Goal: Task Accomplishment & Management: Complete application form

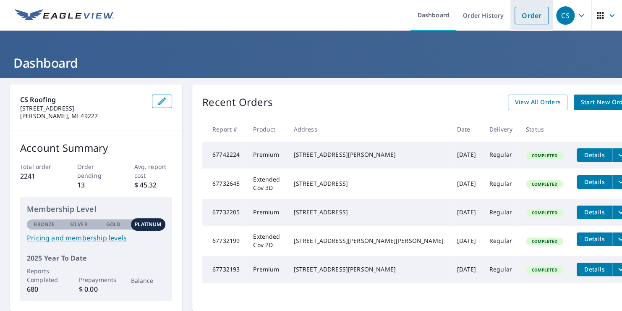
click at [301, 17] on link "Order" at bounding box center [532, 16] width 34 height 18
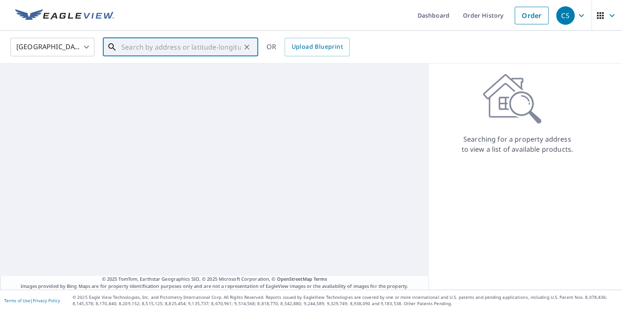
click at [178, 42] on input "text" at bounding box center [181, 47] width 120 height 24
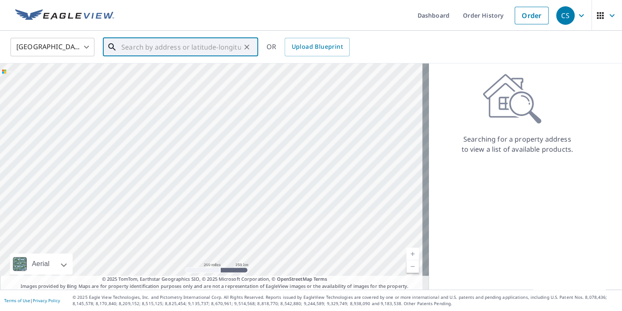
type input "R"
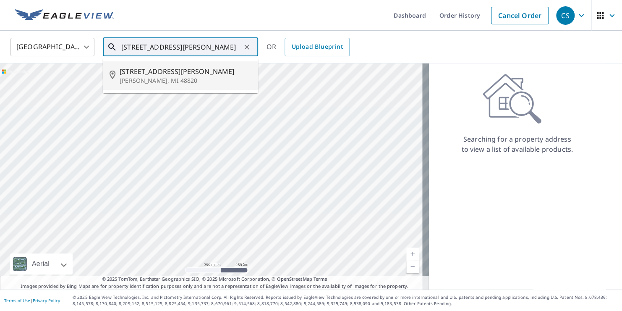
click at [147, 73] on span "[STREET_ADDRESS][PERSON_NAME]" at bounding box center [186, 71] width 132 height 10
type input "[STREET_ADDRESS][PERSON_NAME][PERSON_NAME]"
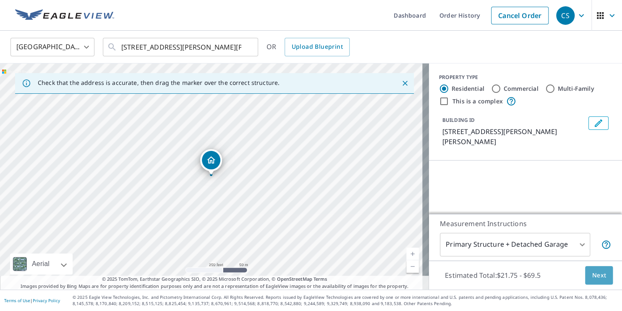
click at [301, 276] on span "Next" at bounding box center [599, 275] width 14 height 10
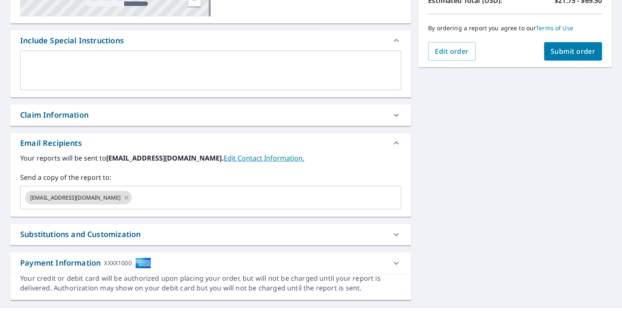
scroll to position [202, 0]
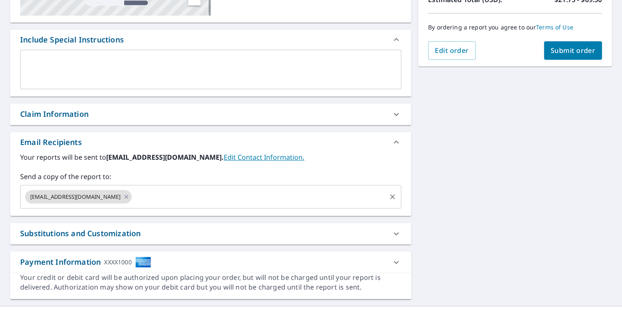
click at [133, 197] on input "text" at bounding box center [259, 197] width 252 height 16
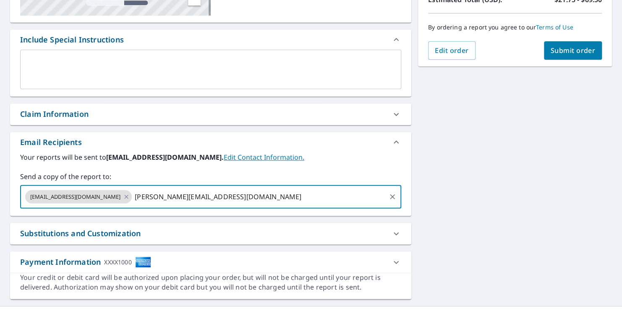
type input "[PERSON_NAME][EMAIL_ADDRESS][DOMAIN_NAME]"
click at [301, 49] on span "Submit order" at bounding box center [573, 50] width 45 height 9
checkbox input "true"
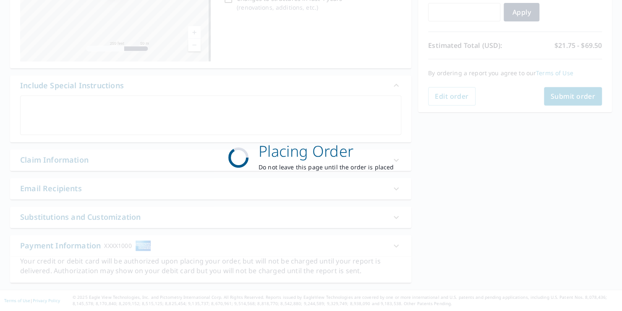
scroll to position [155, 0]
